Goal: Task Accomplishment & Management: Complete application form

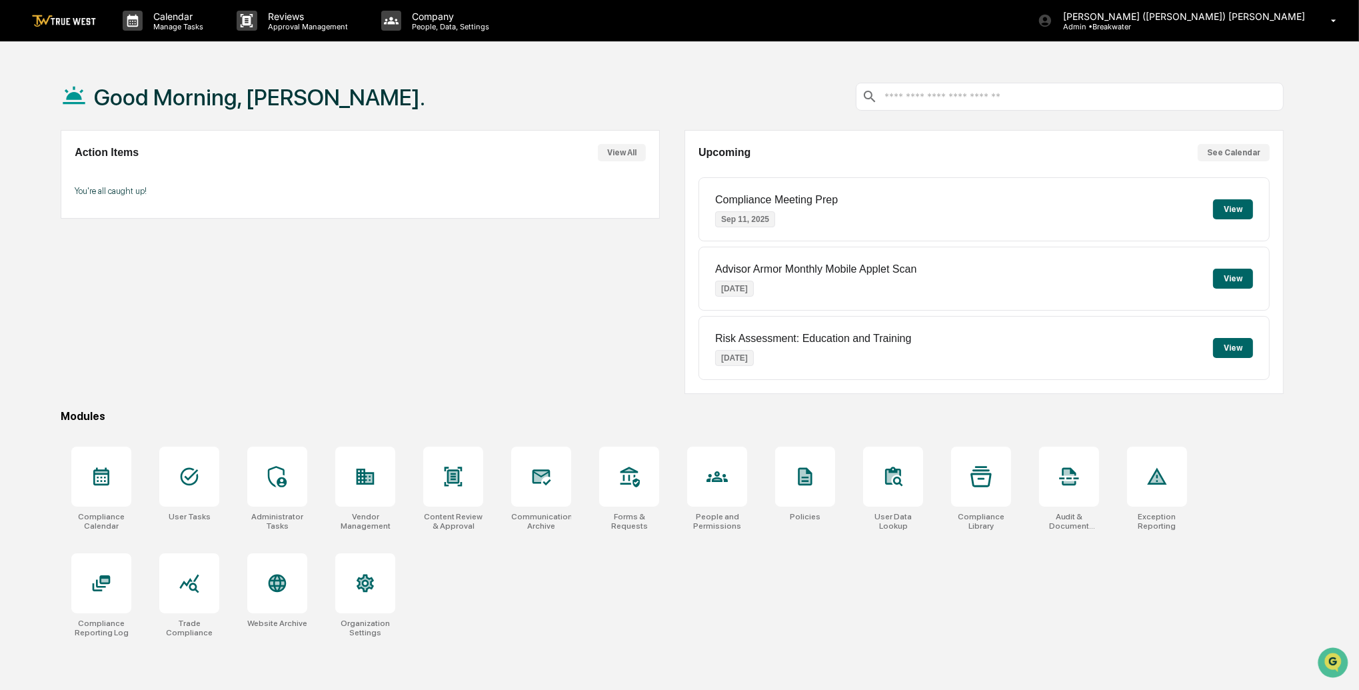
click at [1237, 212] on button "View" at bounding box center [1233, 209] width 40 height 20
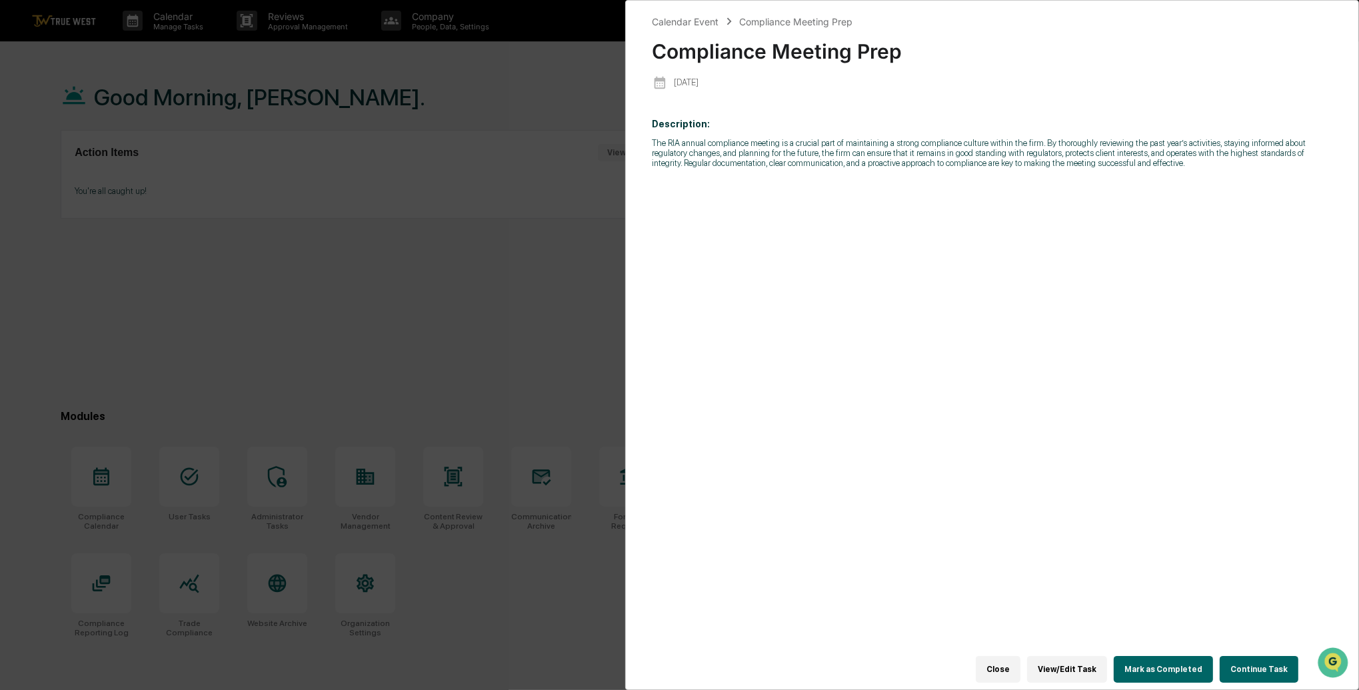
click at [1065, 666] on button "View/Edit Task" at bounding box center [1067, 669] width 80 height 27
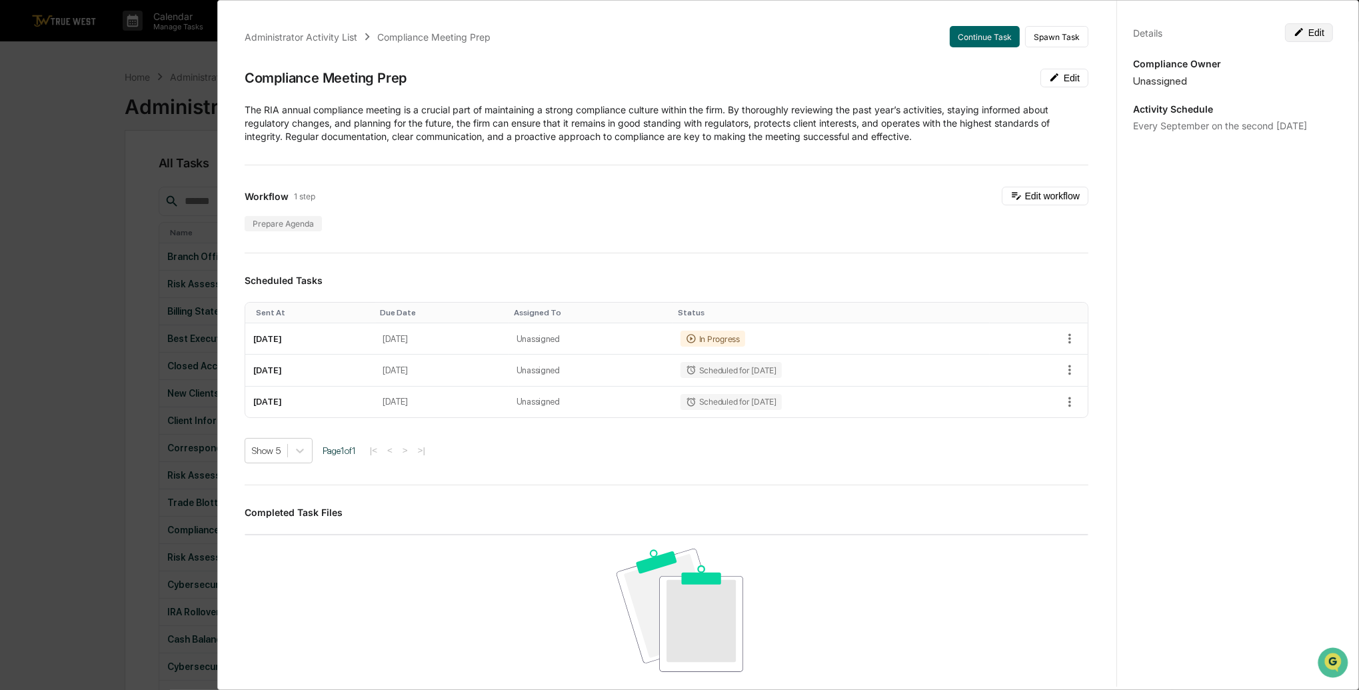
click at [1298, 35] on icon at bounding box center [1299, 32] width 11 height 11
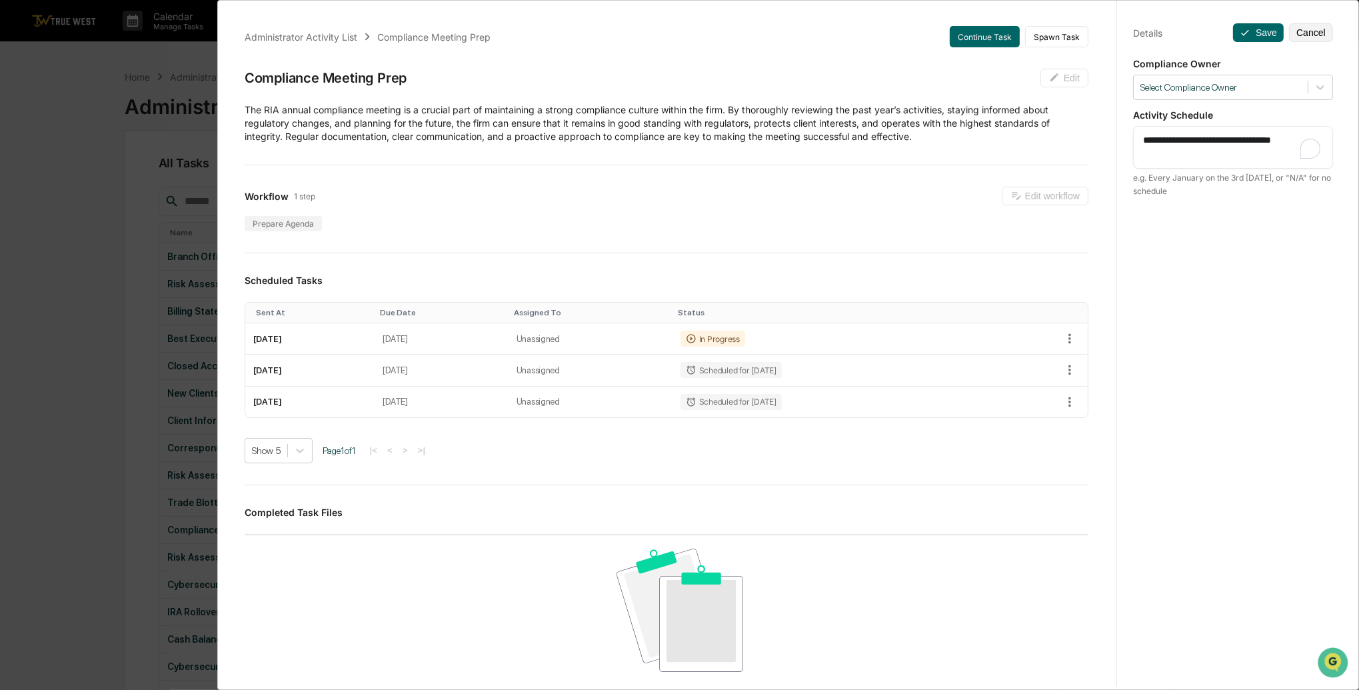
drag, startPoint x: 1155, startPoint y: 149, endPoint x: 1129, endPoint y: 137, distance: 28.4
click at [1133, 137] on div "**********" at bounding box center [1233, 147] width 200 height 43
type textarea "***"
drag, startPoint x: 1256, startPoint y: 34, endPoint x: 1213, endPoint y: 60, distance: 50.5
click at [1256, 35] on button "Save" at bounding box center [1258, 32] width 51 height 19
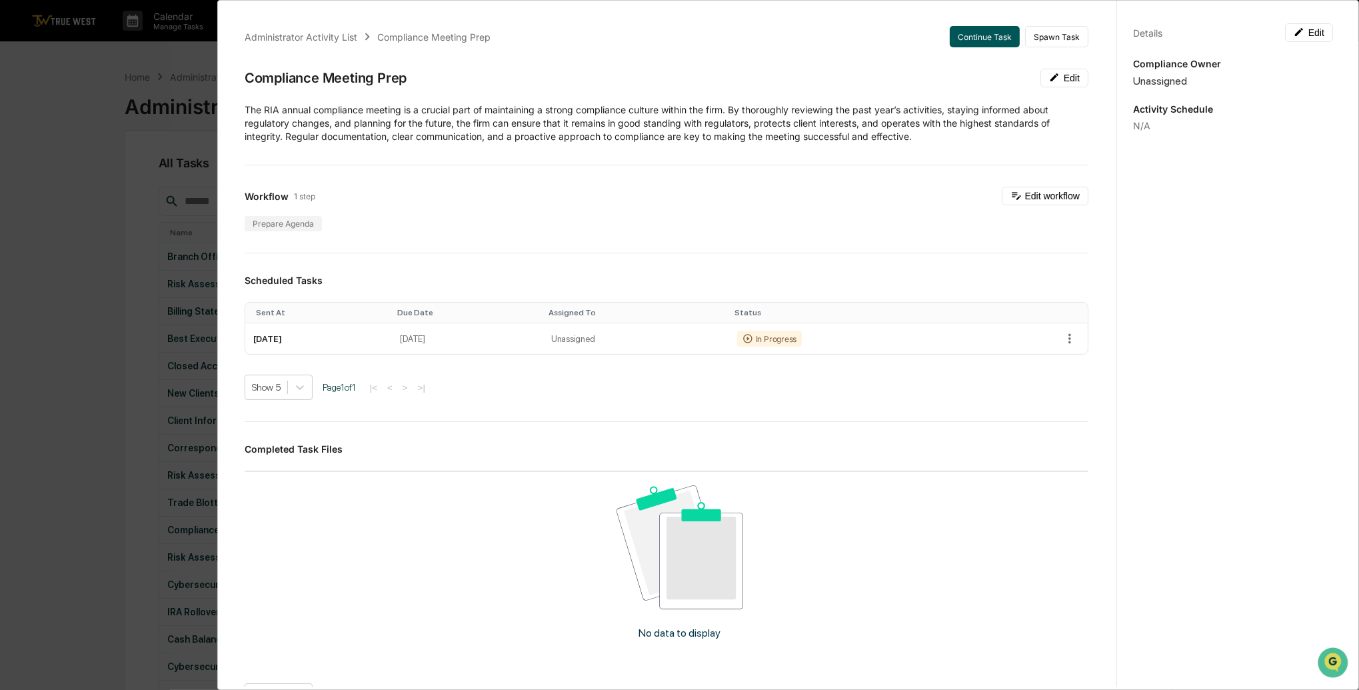
click at [963, 41] on button "Continue Task" at bounding box center [985, 36] width 70 height 21
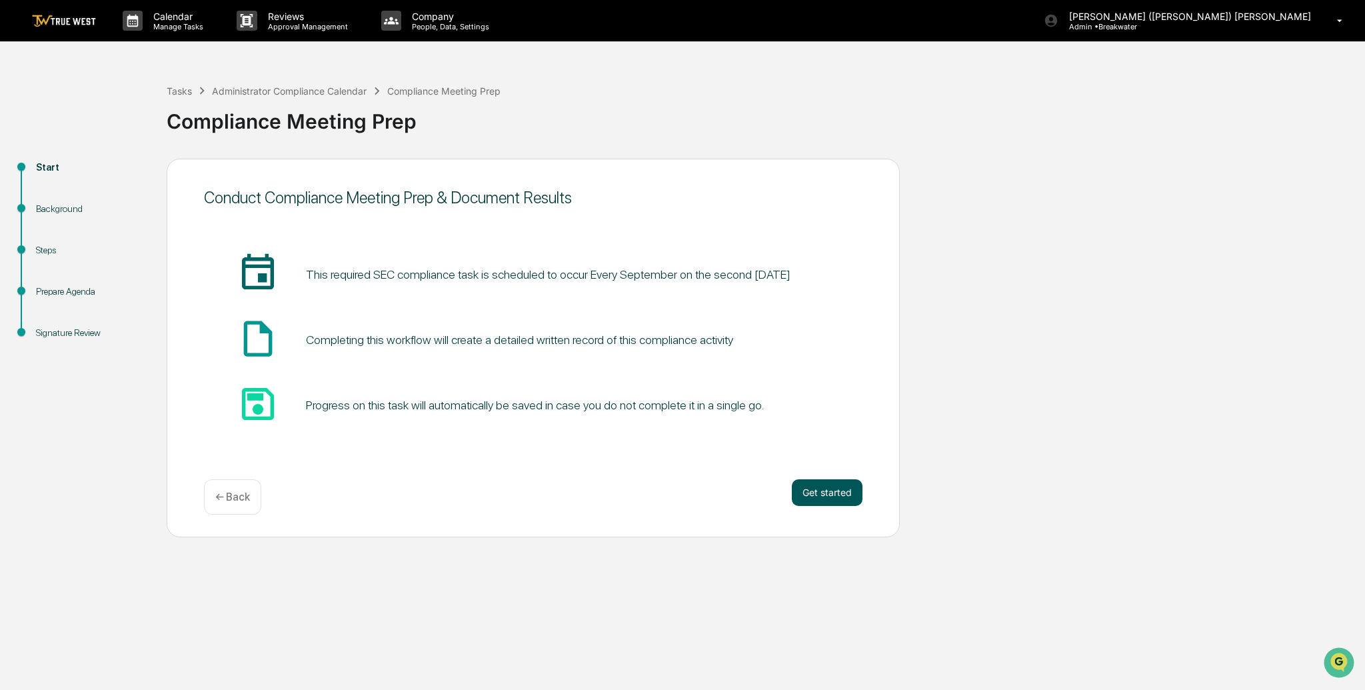
click at [807, 487] on button "Get started" at bounding box center [827, 492] width 71 height 27
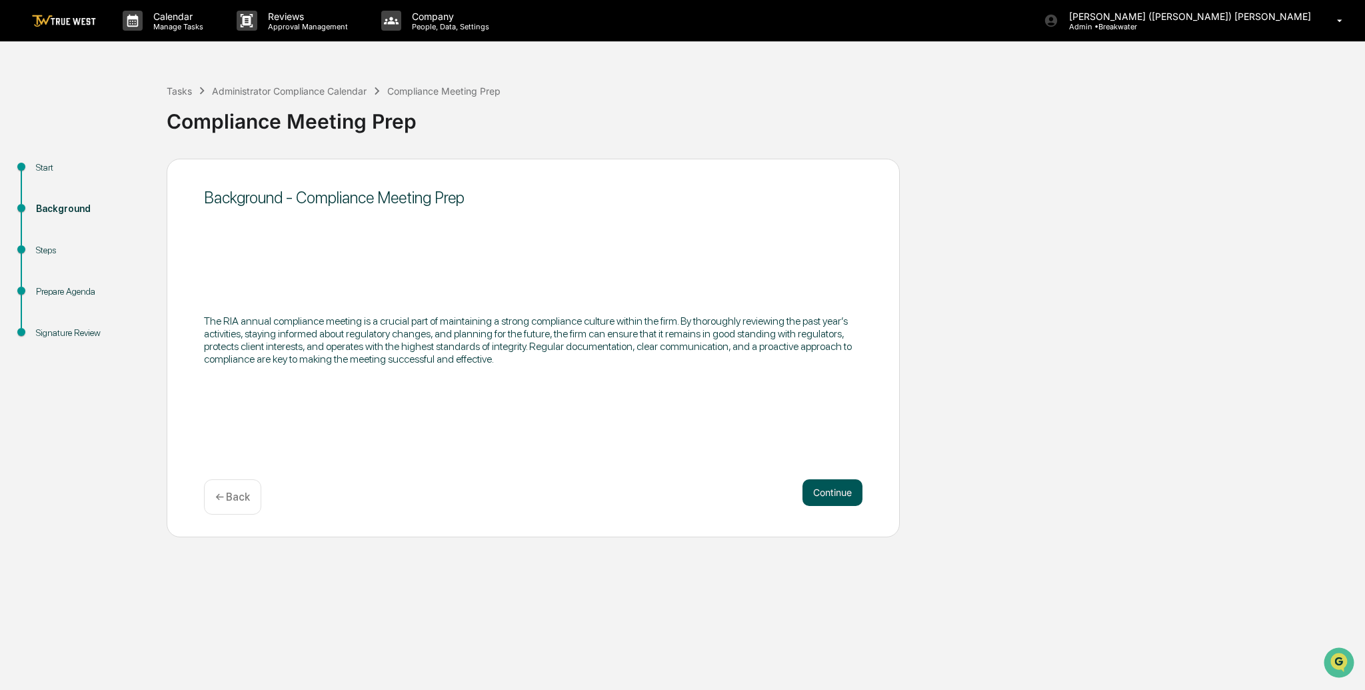
click at [823, 495] on button "Continue" at bounding box center [833, 492] width 60 height 27
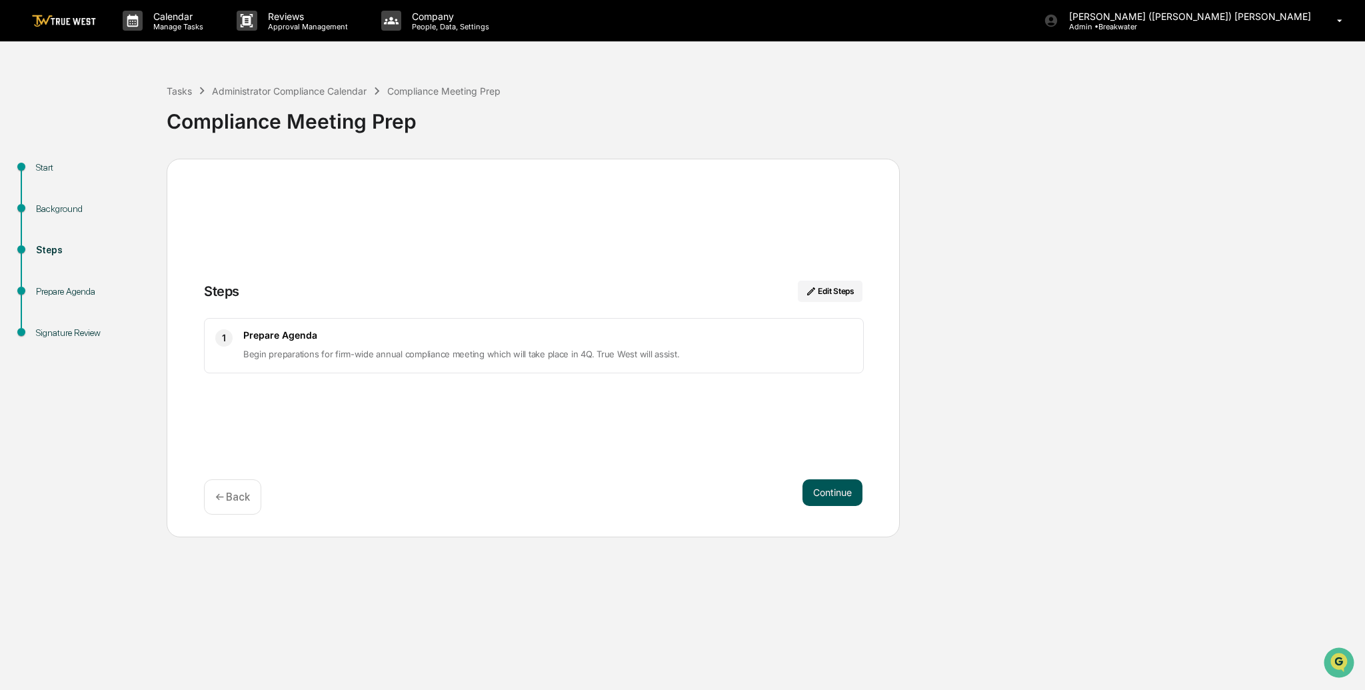
click at [823, 495] on button "Continue" at bounding box center [833, 492] width 60 height 27
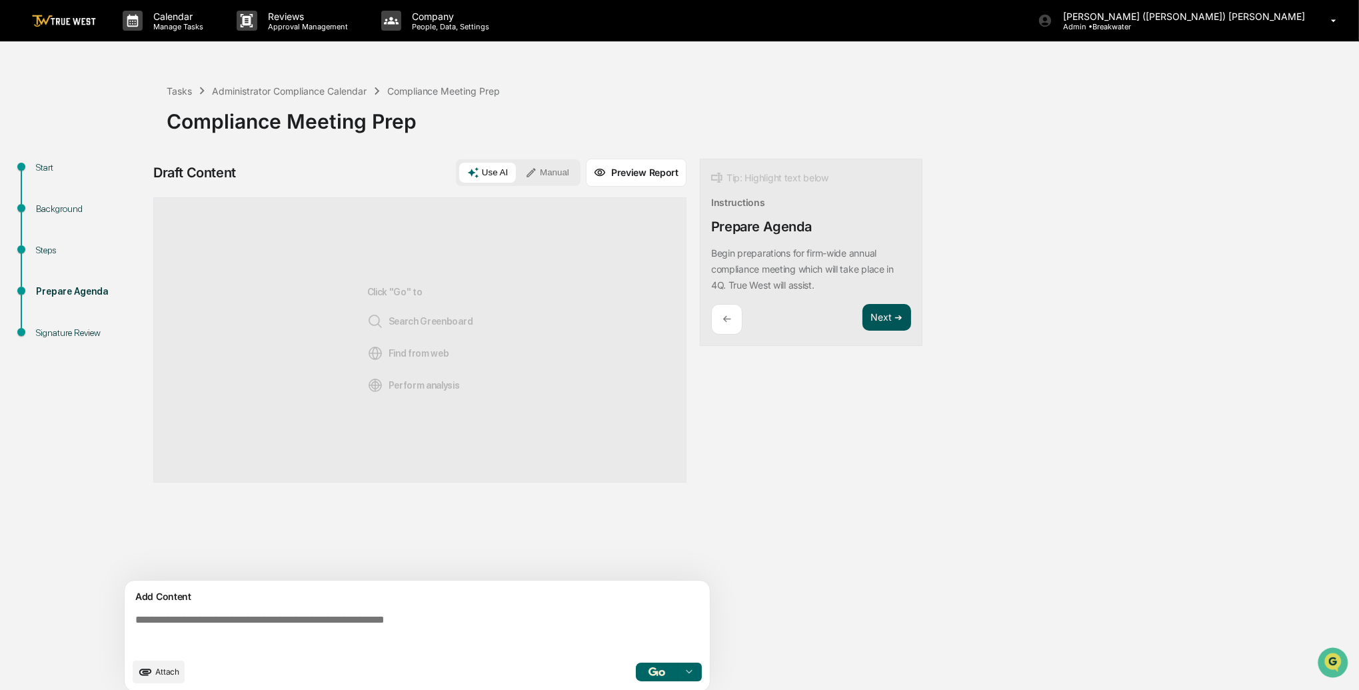
click at [881, 321] on button "Next ➔" at bounding box center [887, 317] width 49 height 27
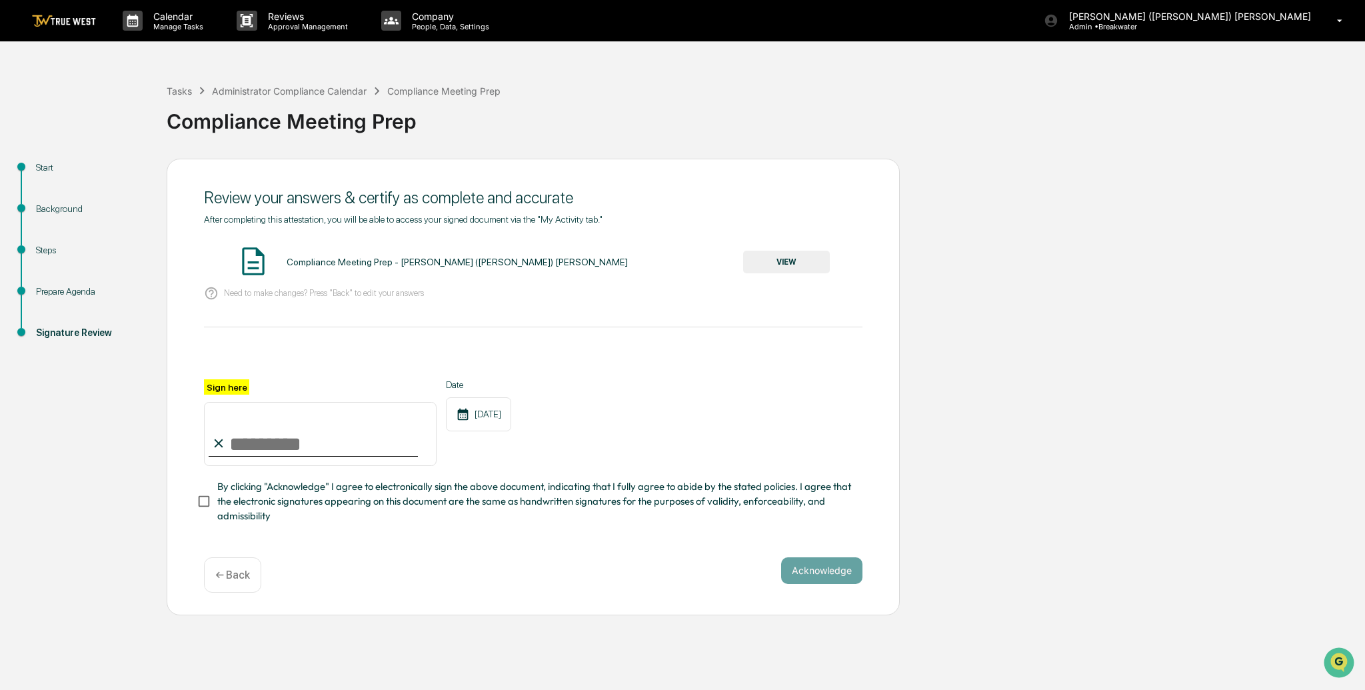
click at [793, 259] on button "VIEW" at bounding box center [786, 262] width 87 height 23
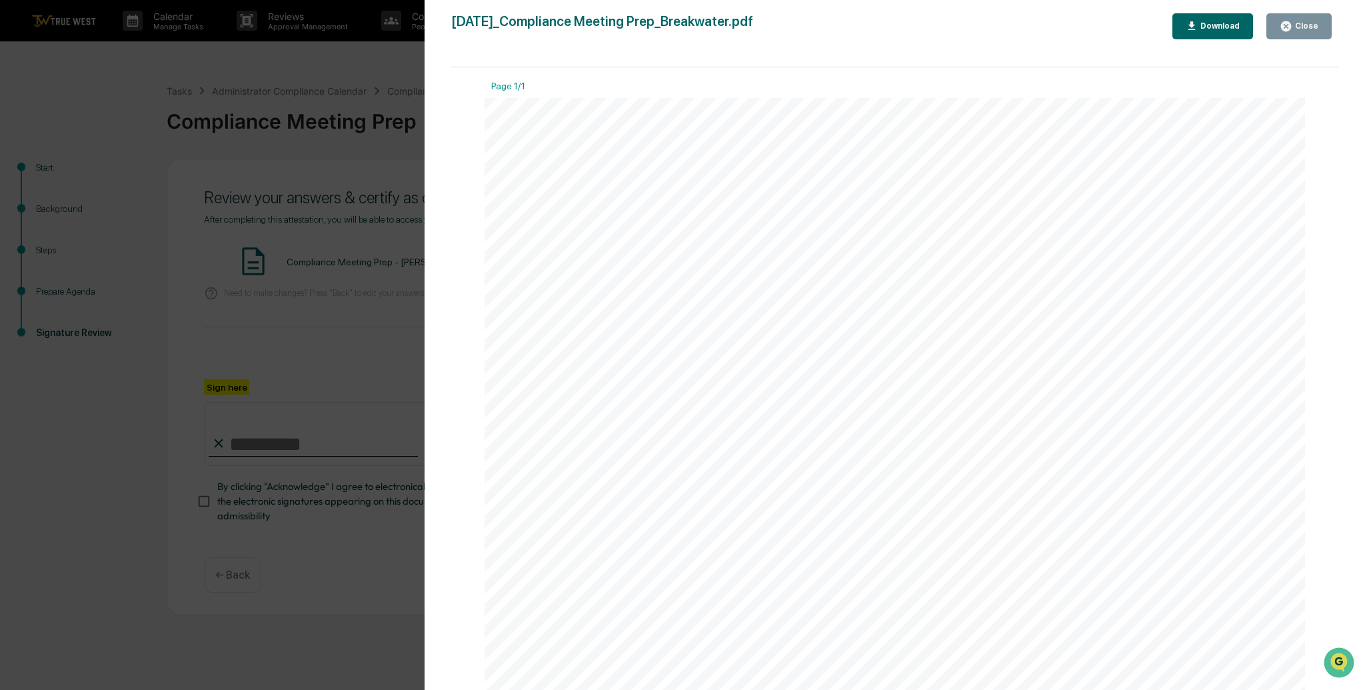
click at [1290, 33] on button "Close" at bounding box center [1299, 26] width 65 height 26
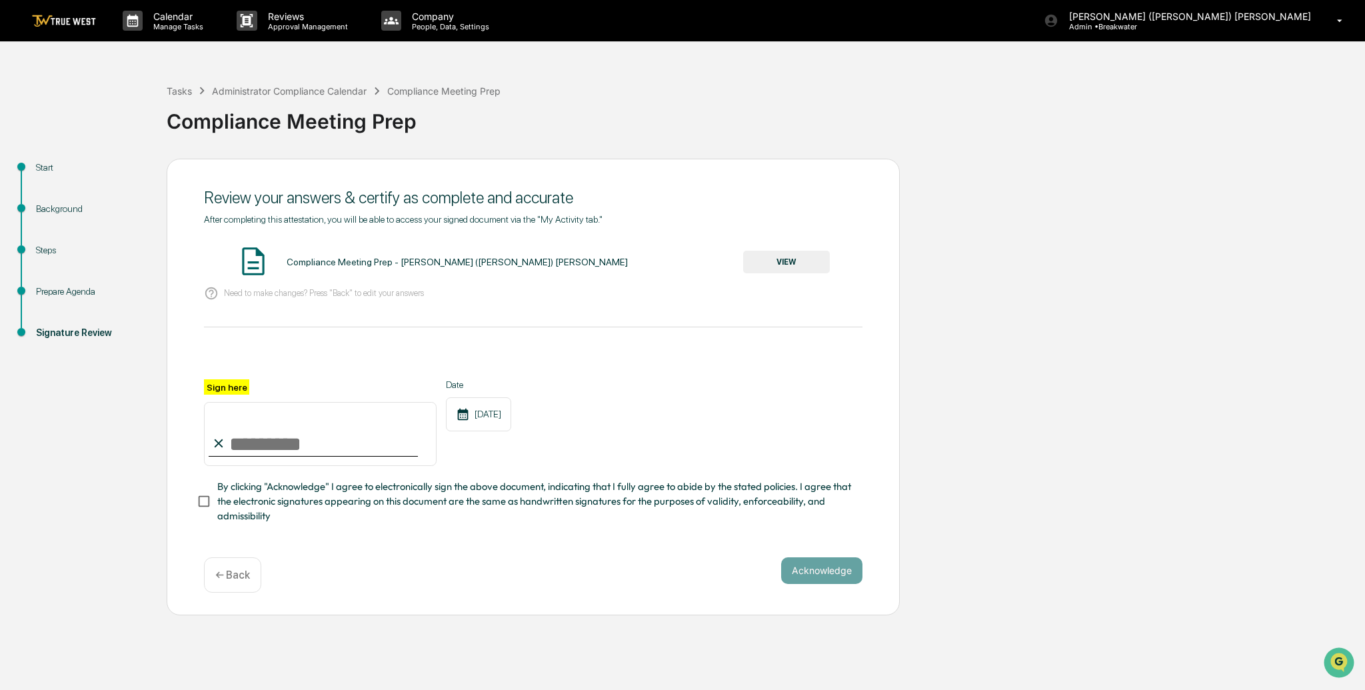
click at [275, 441] on input "Sign here" at bounding box center [320, 434] width 233 height 64
click at [267, 446] on input "Sign here" at bounding box center [320, 434] width 233 height 64
type input "**********"
click at [823, 564] on button "Acknowledge" at bounding box center [821, 570] width 81 height 27
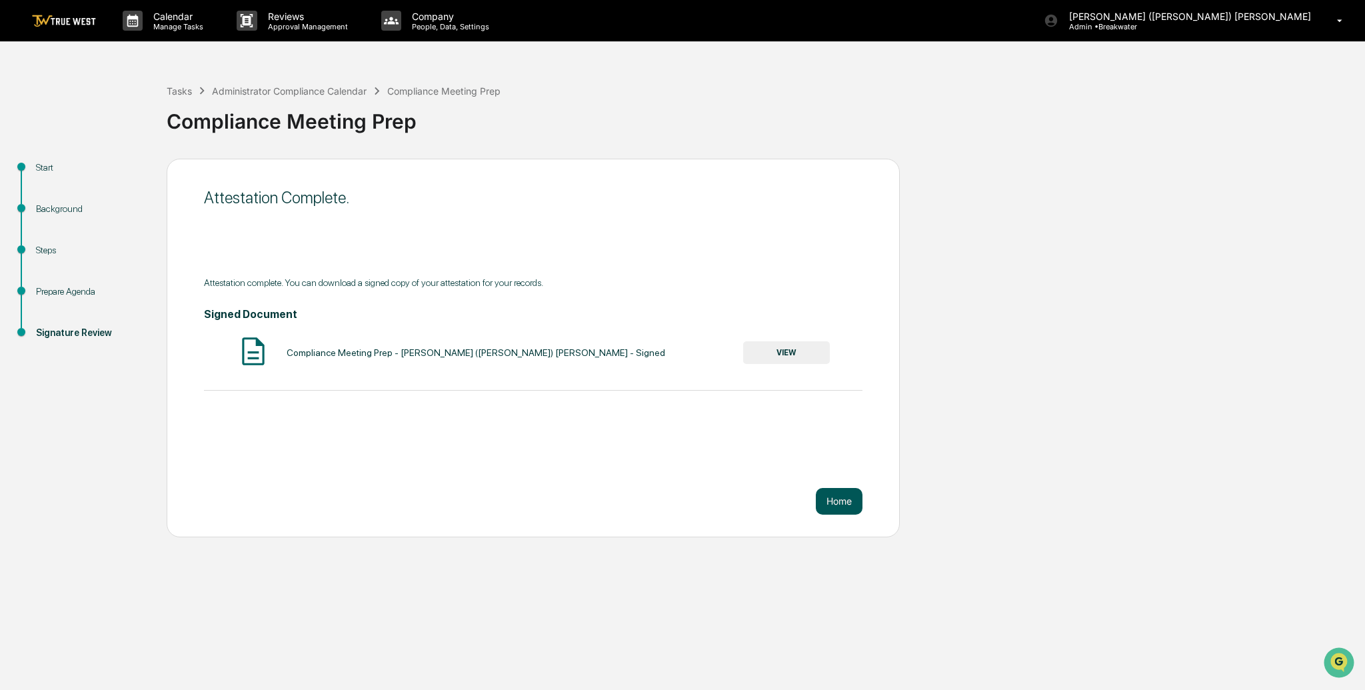
click at [854, 511] on button "Home" at bounding box center [839, 501] width 47 height 27
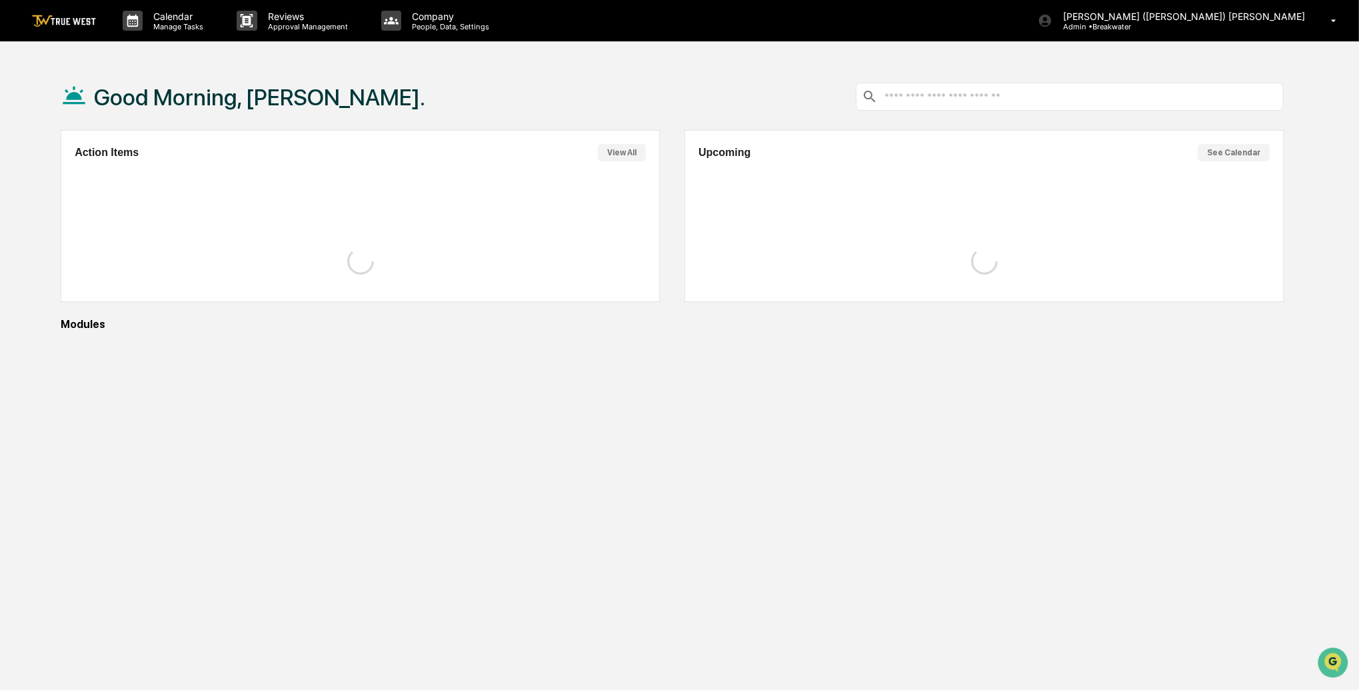
click at [849, 506] on div "Good Morning, Daniel. Action Items View All Upcoming See Calendar Modules" at bounding box center [672, 408] width 1263 height 690
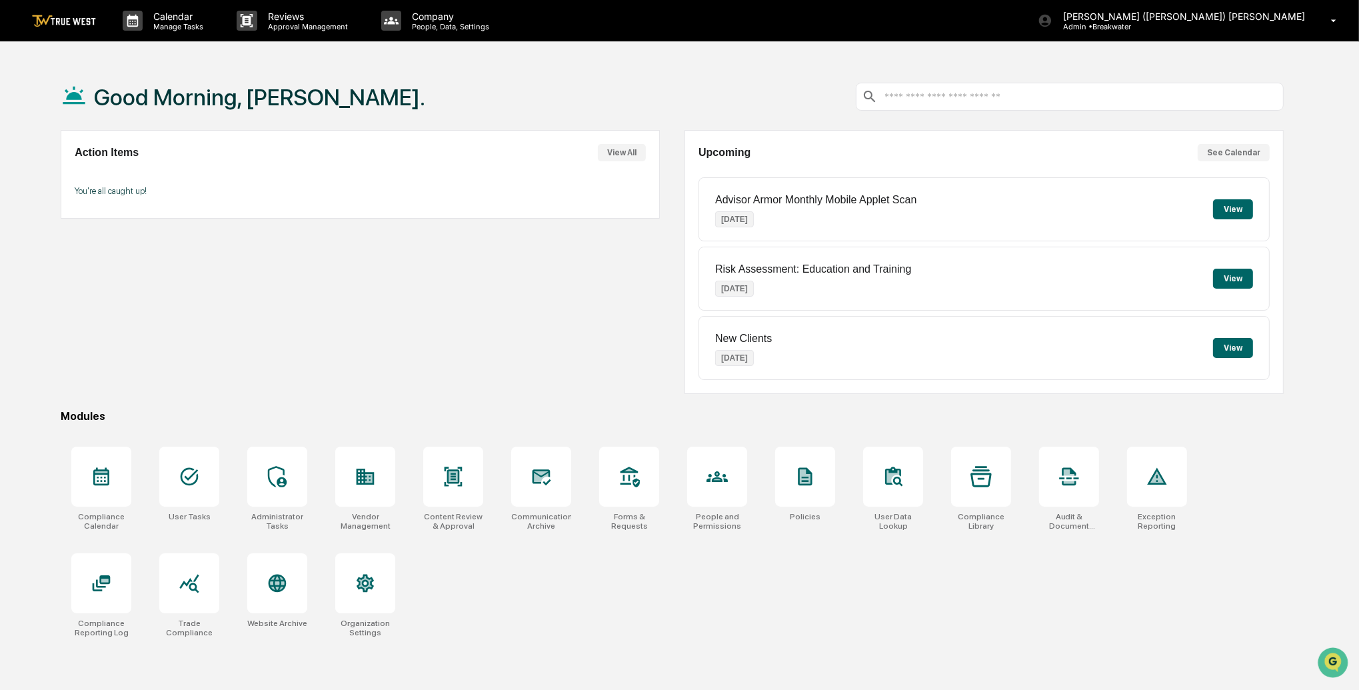
click at [452, 363] on div "Action Items View All You're all caught up!" at bounding box center [360, 262] width 599 height 264
click at [1235, 205] on button "View" at bounding box center [1233, 209] width 40 height 20
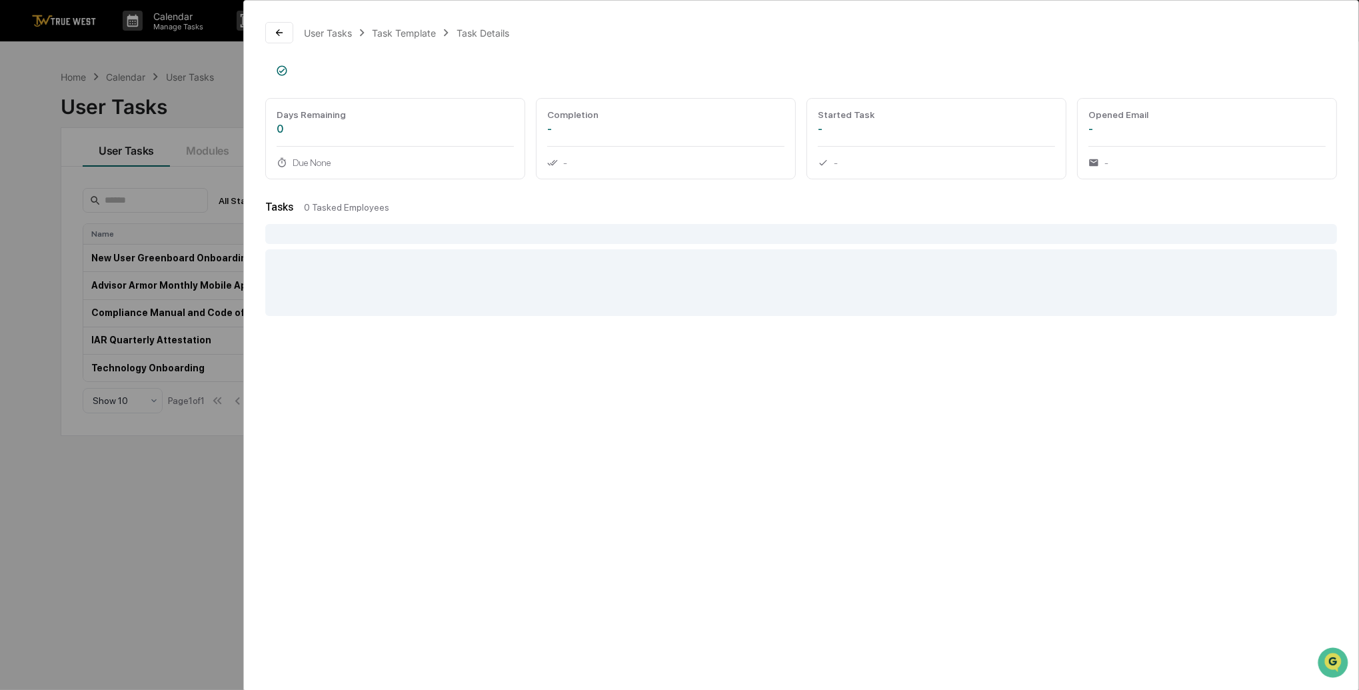
click at [163, 502] on div "User Tasks Task Template Task Details Days Remaining 0 Due None Completion - - …" at bounding box center [679, 345] width 1359 height 690
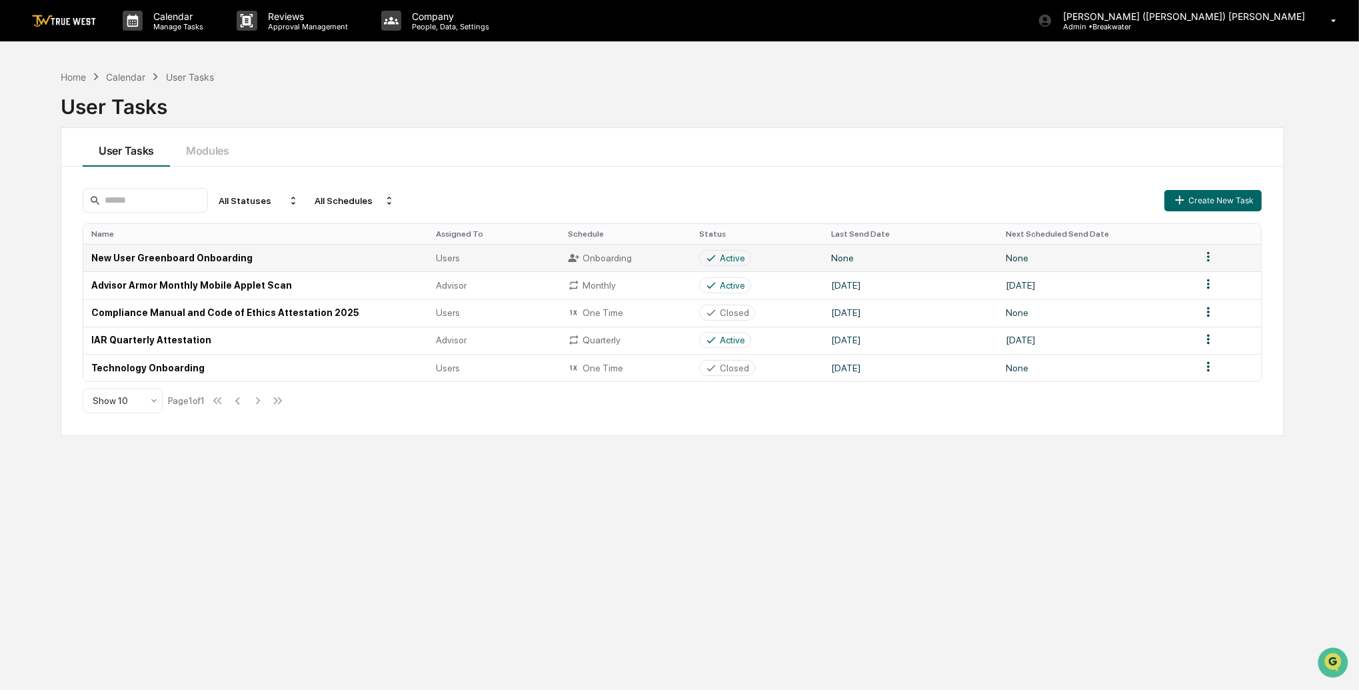
click at [195, 265] on td "New User Greenboard Onboarding" at bounding box center [255, 257] width 345 height 27
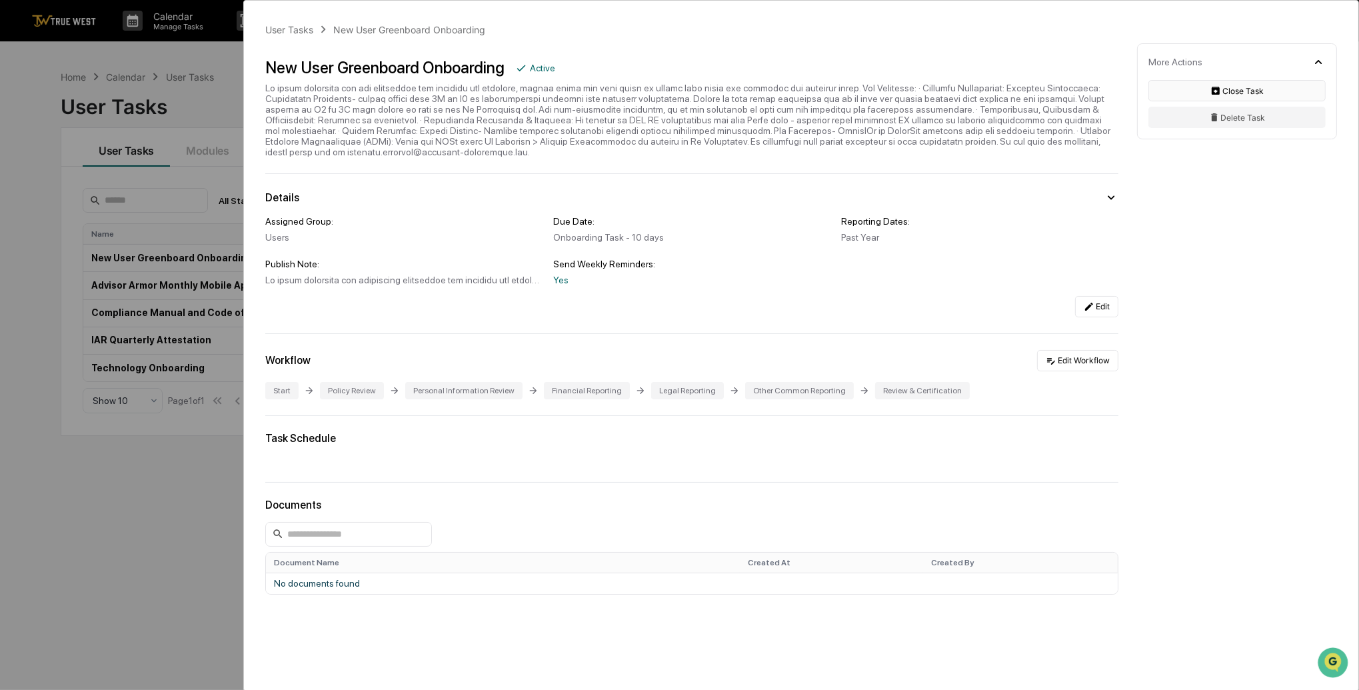
click at [1239, 95] on button "Close Task" at bounding box center [1237, 90] width 177 height 21
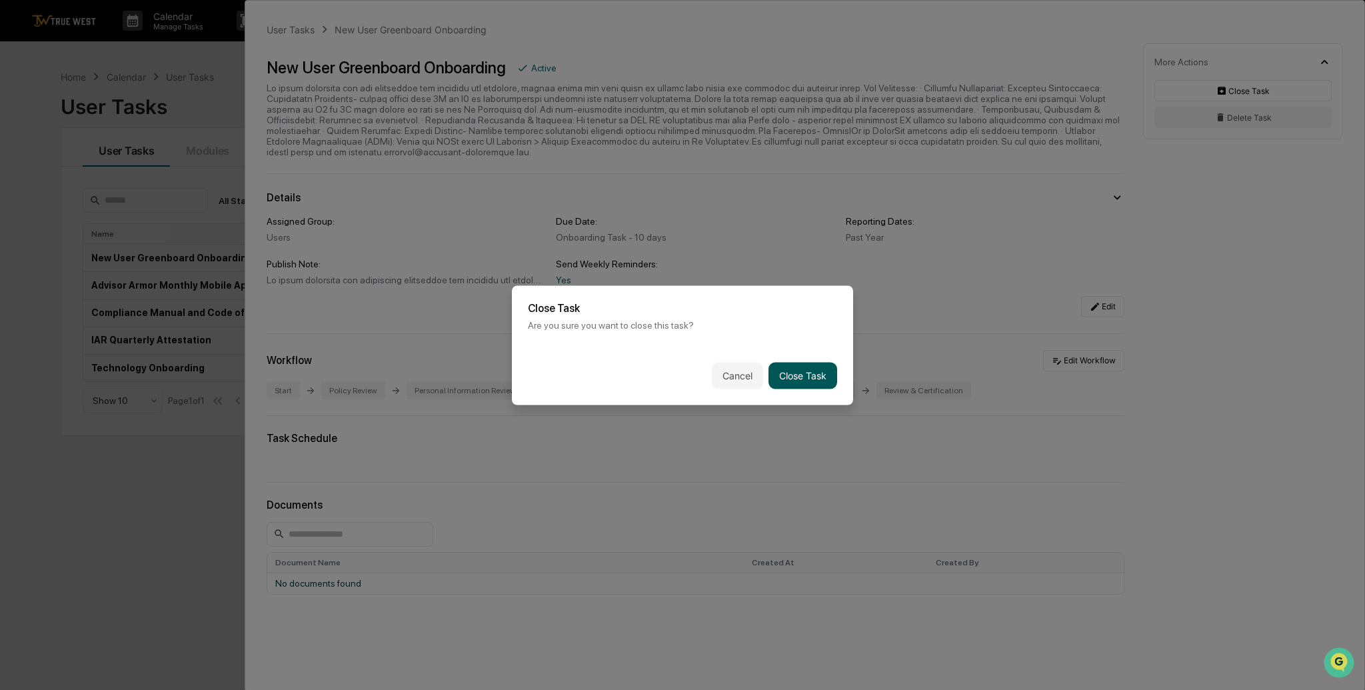
click at [805, 379] on button "Close Task" at bounding box center [803, 375] width 69 height 27
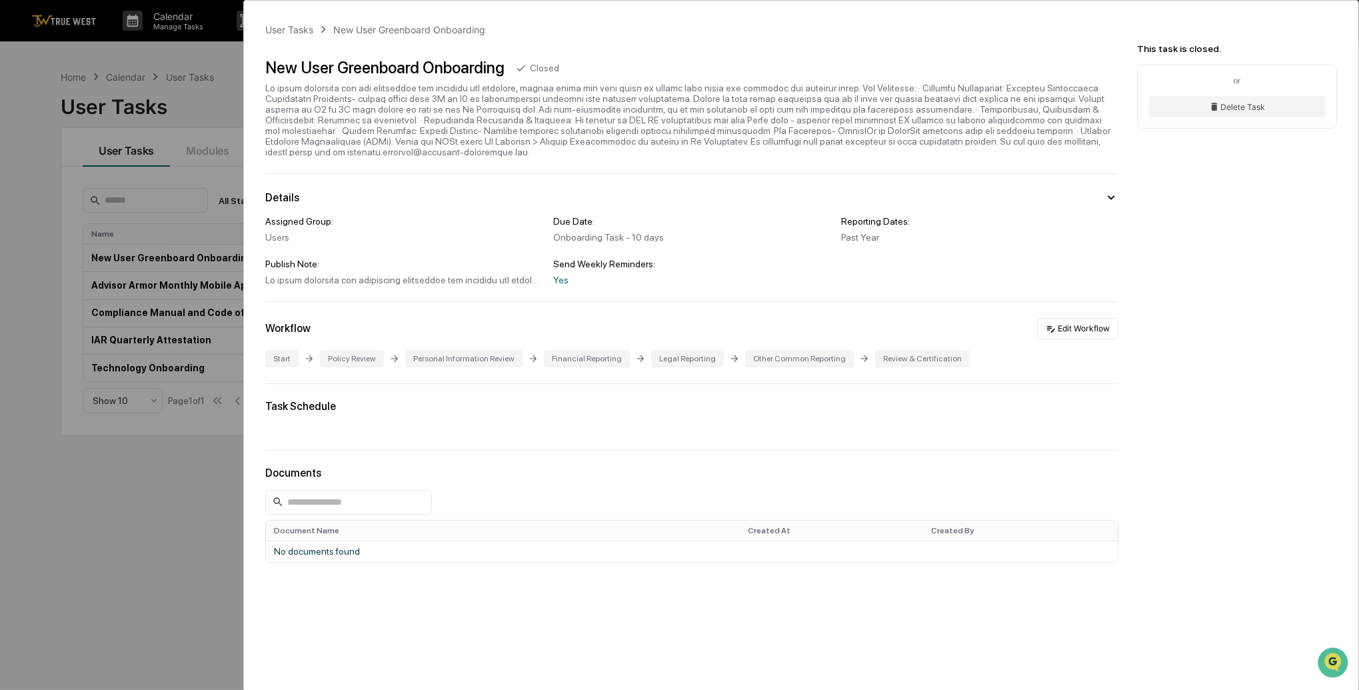
scroll to position [12, 0]
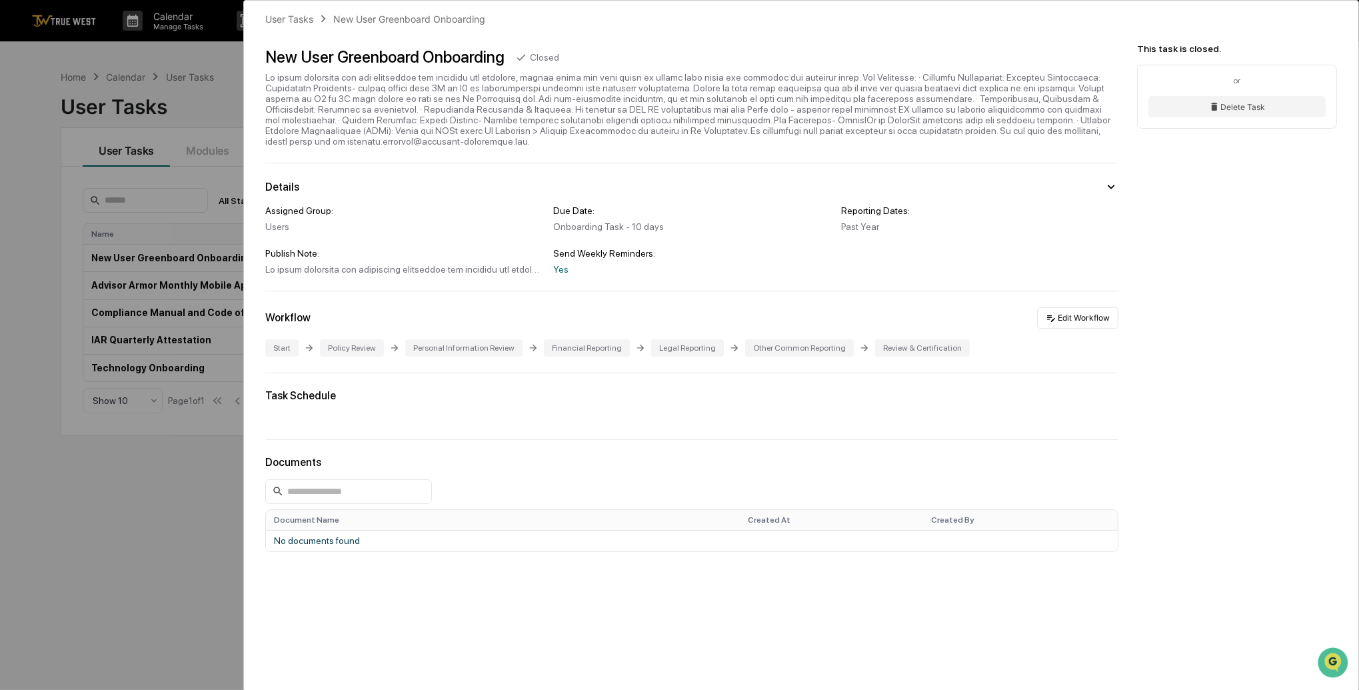
click at [205, 468] on div "User Tasks New User Greenboard Onboarding New User Greenboard Onboarding Closed…" at bounding box center [679, 345] width 1359 height 690
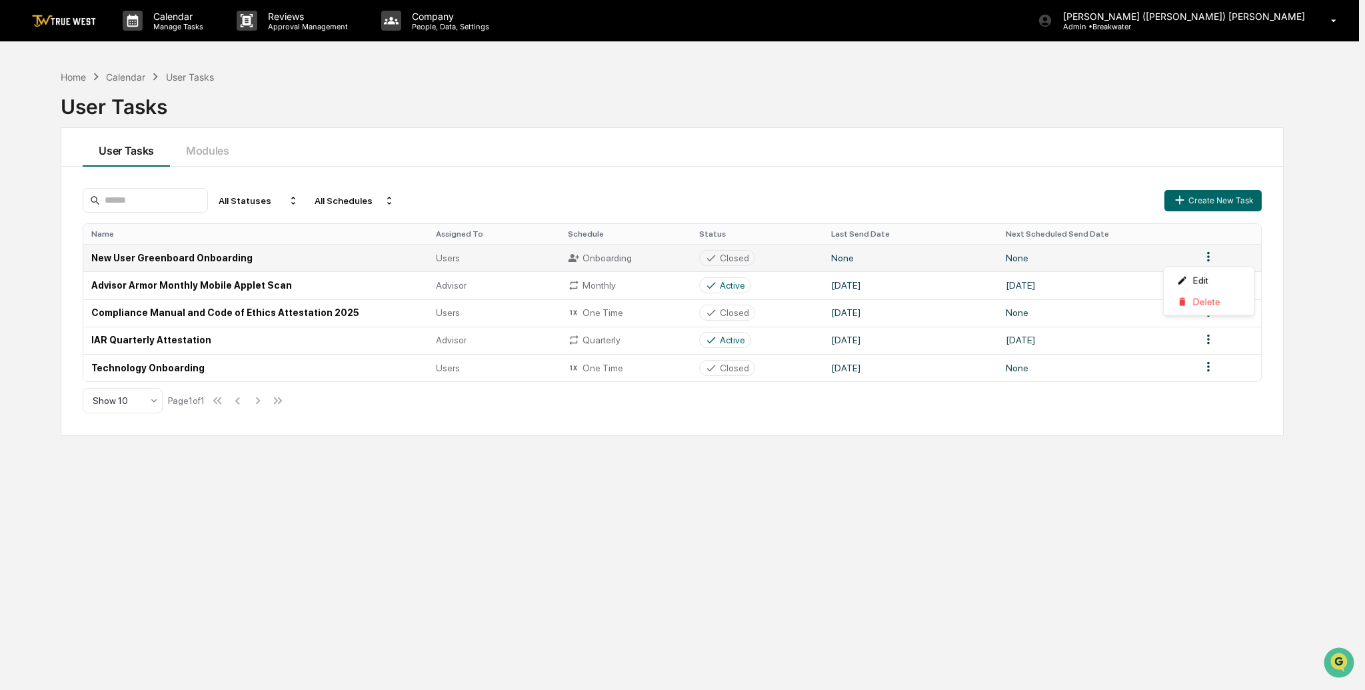
click at [1211, 257] on html "Calendar Manage Tasks Reviews Approval Management Company People, Data, Setting…" at bounding box center [682, 345] width 1365 height 690
click at [224, 257] on html "Calendar Manage Tasks Reviews Approval Management Company People, Data, Setting…" at bounding box center [682, 345] width 1365 height 690
click at [211, 258] on td "New User Greenboard Onboarding" at bounding box center [255, 257] width 345 height 27
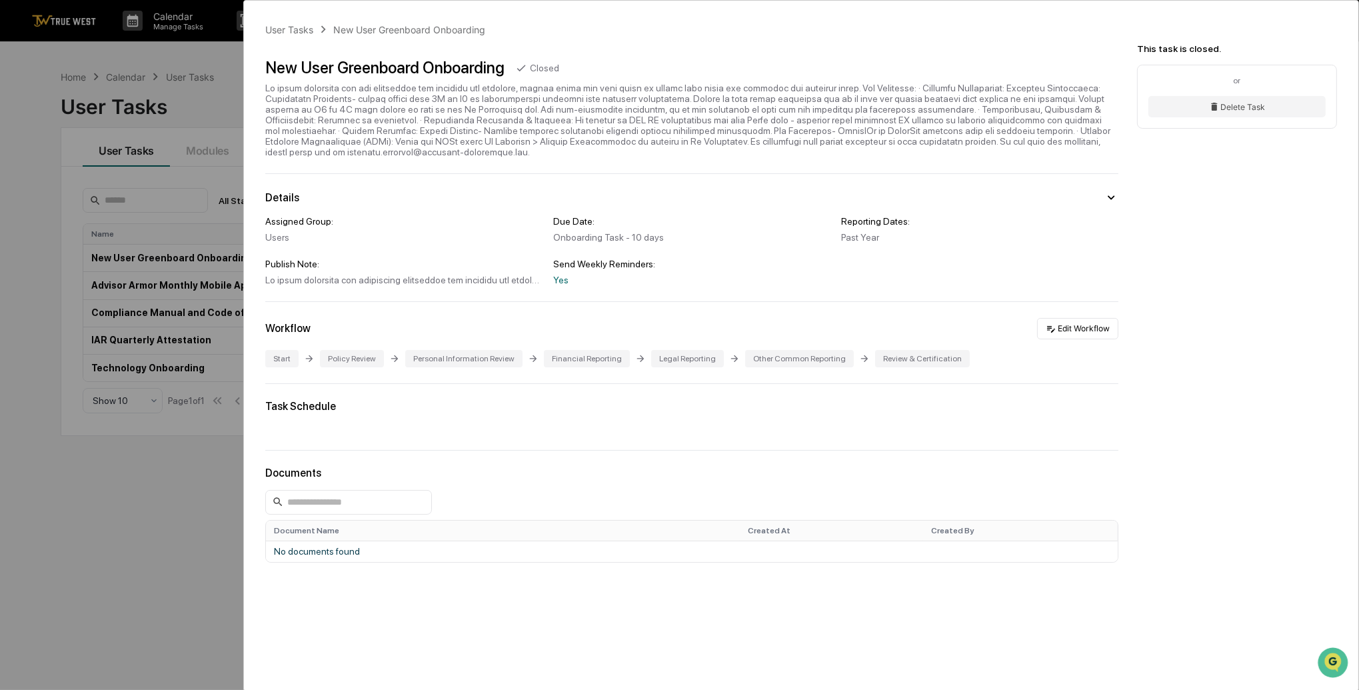
click at [146, 451] on div "User Tasks New User Greenboard Onboarding New User Greenboard Onboarding Closed…" at bounding box center [679, 345] width 1359 height 690
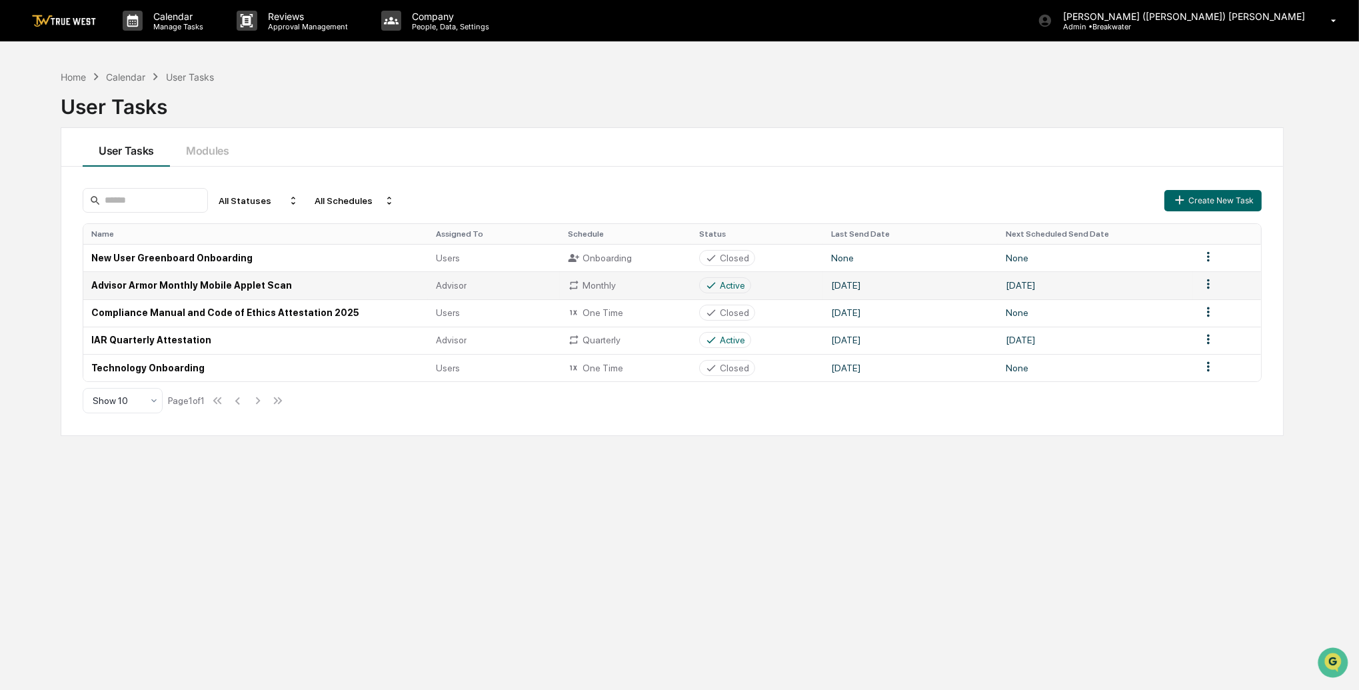
click at [169, 287] on td "Advisor Armor Monthly Mobile Applet Scan" at bounding box center [255, 284] width 345 height 27
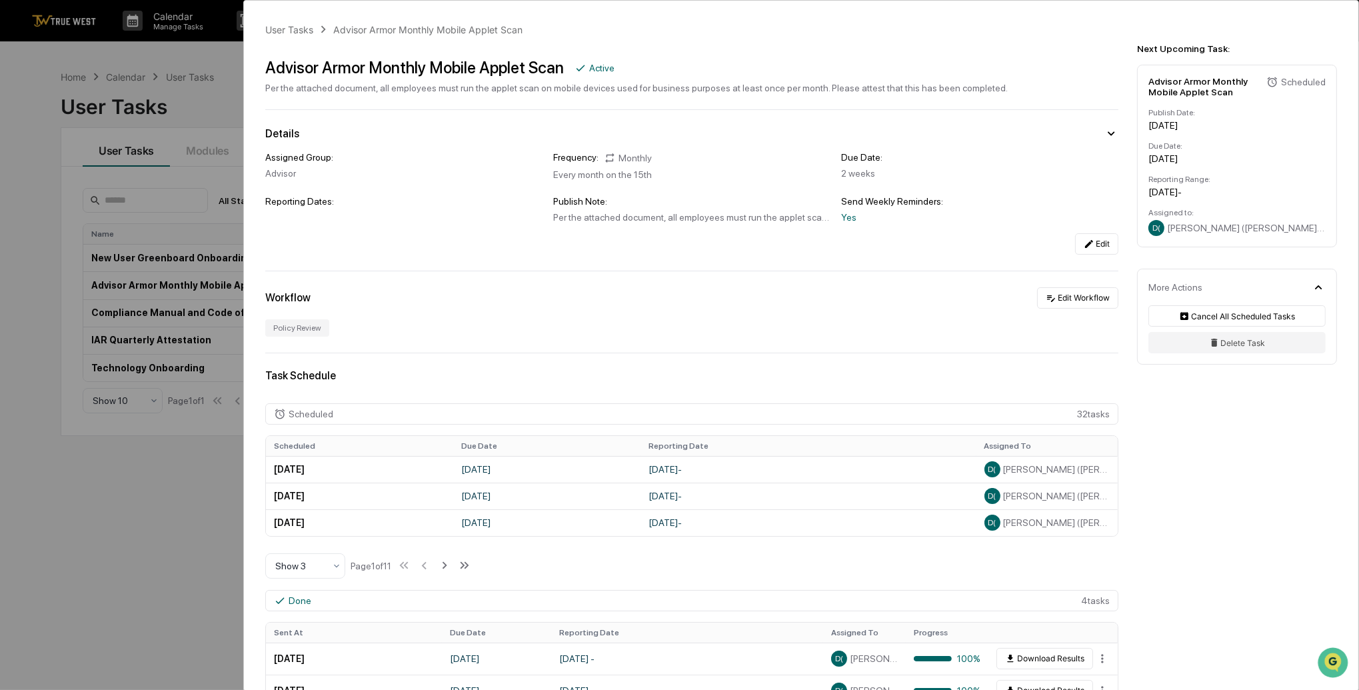
click at [128, 506] on div "User Tasks Advisor Armor Monthly Mobile Applet Scan Advisor Armor Monthly Mobil…" at bounding box center [679, 345] width 1359 height 690
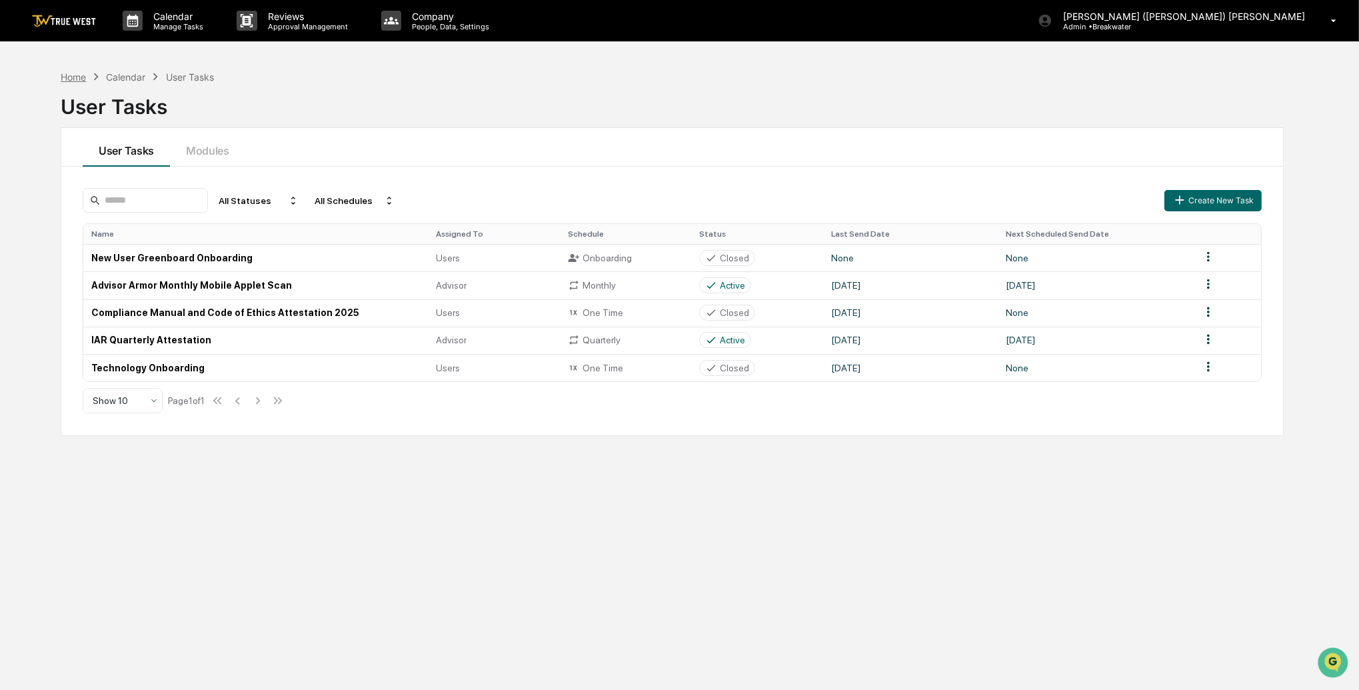
click at [83, 78] on div "Home" at bounding box center [73, 76] width 25 height 11
